Goal: Check status: Verify the current state of an ongoing process or item

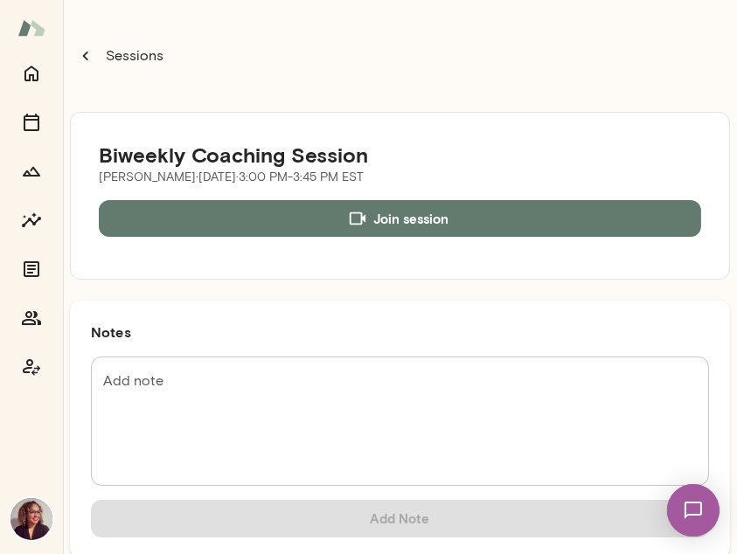
click at [129, 57] on p "Sessions" at bounding box center [132, 55] width 61 height 21
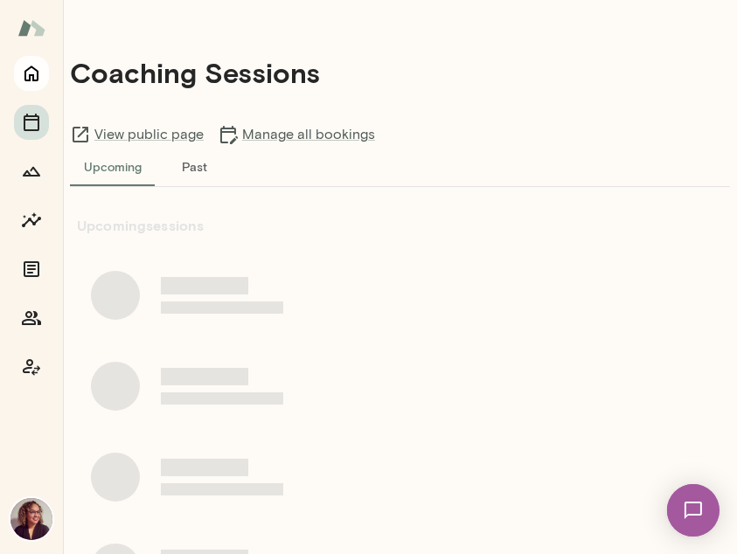
click at [38, 69] on icon "Home" at bounding box center [31, 73] width 21 height 21
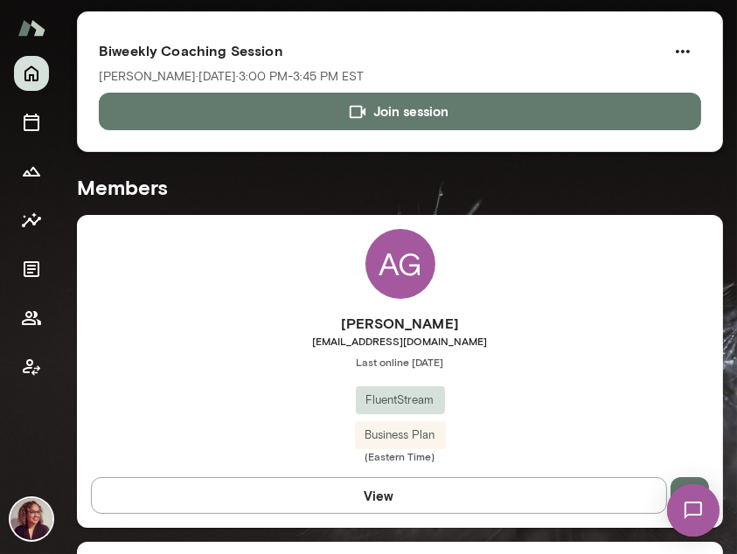
scroll to position [350, 0]
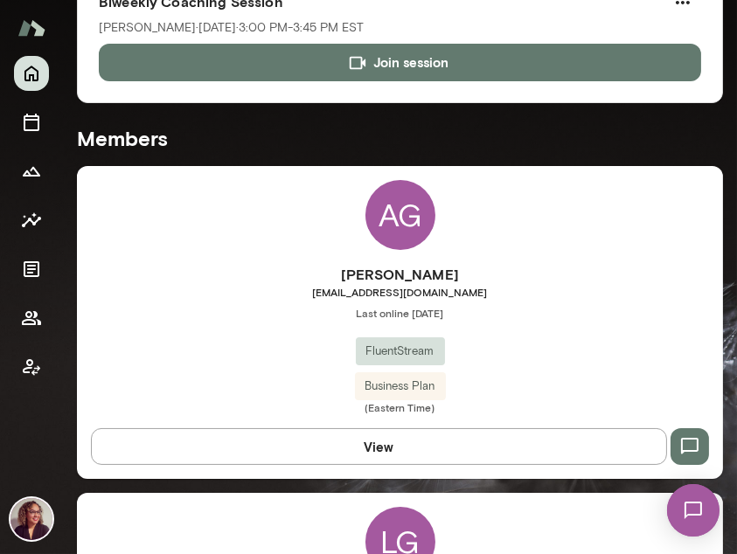
click at [378, 240] on div "AG" at bounding box center [401, 215] width 70 height 70
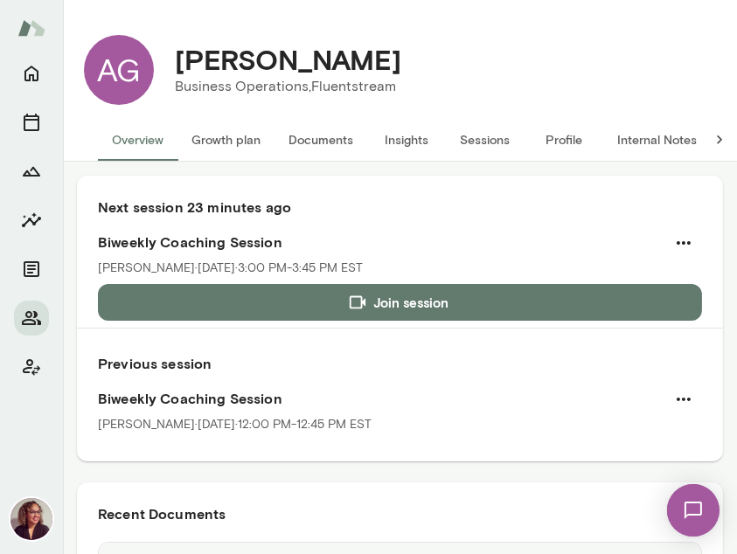
click at [241, 145] on button "Growth plan" at bounding box center [226, 140] width 97 height 42
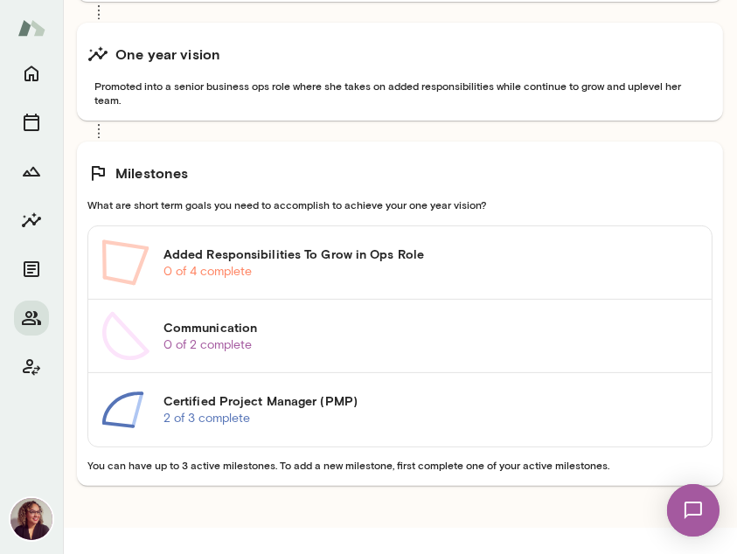
scroll to position [437, 0]
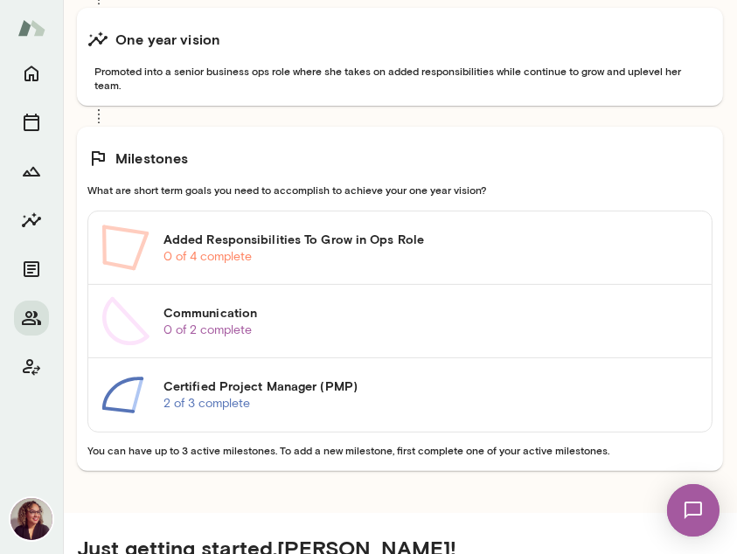
click at [331, 410] on p "2 of 3 complete" at bounding box center [431, 403] width 534 height 17
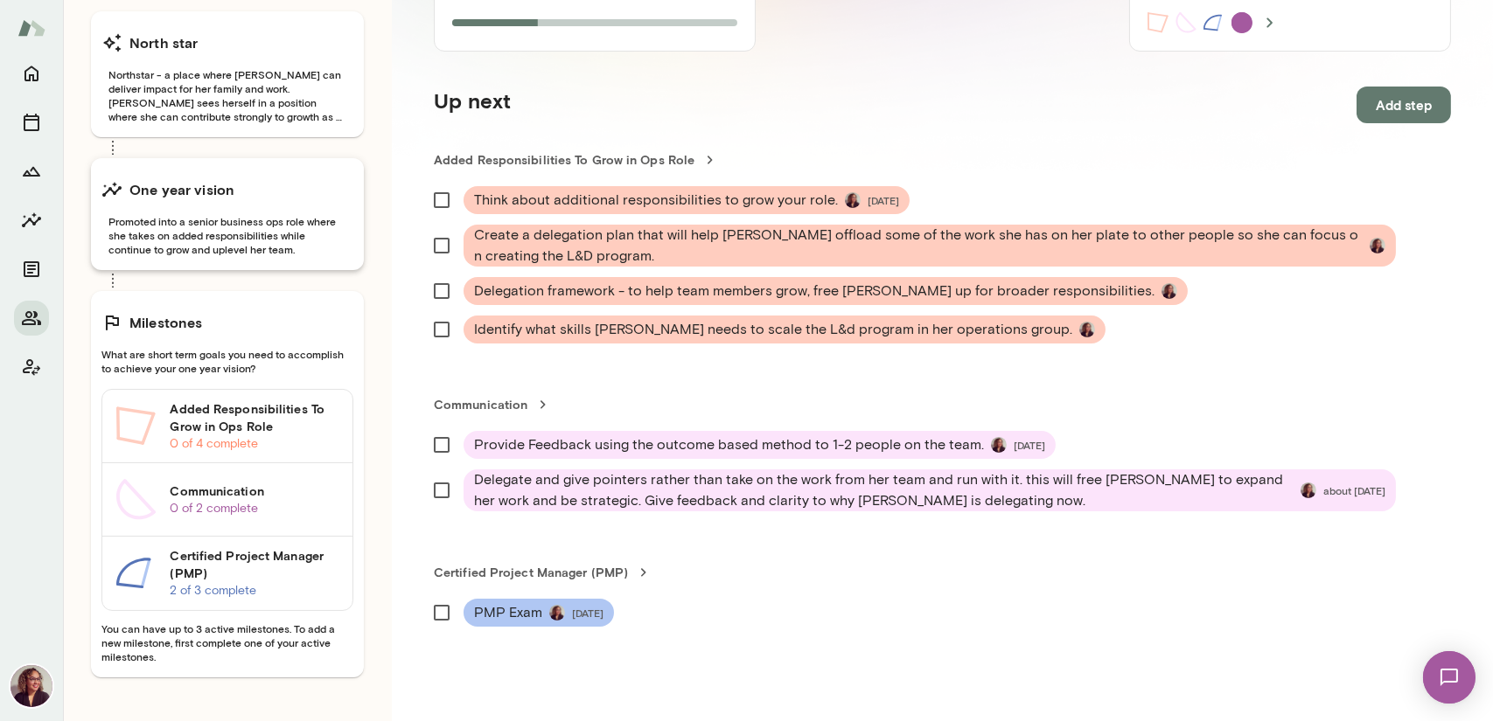
scroll to position [300, 0]
